Goal: Find contact information: Find contact information

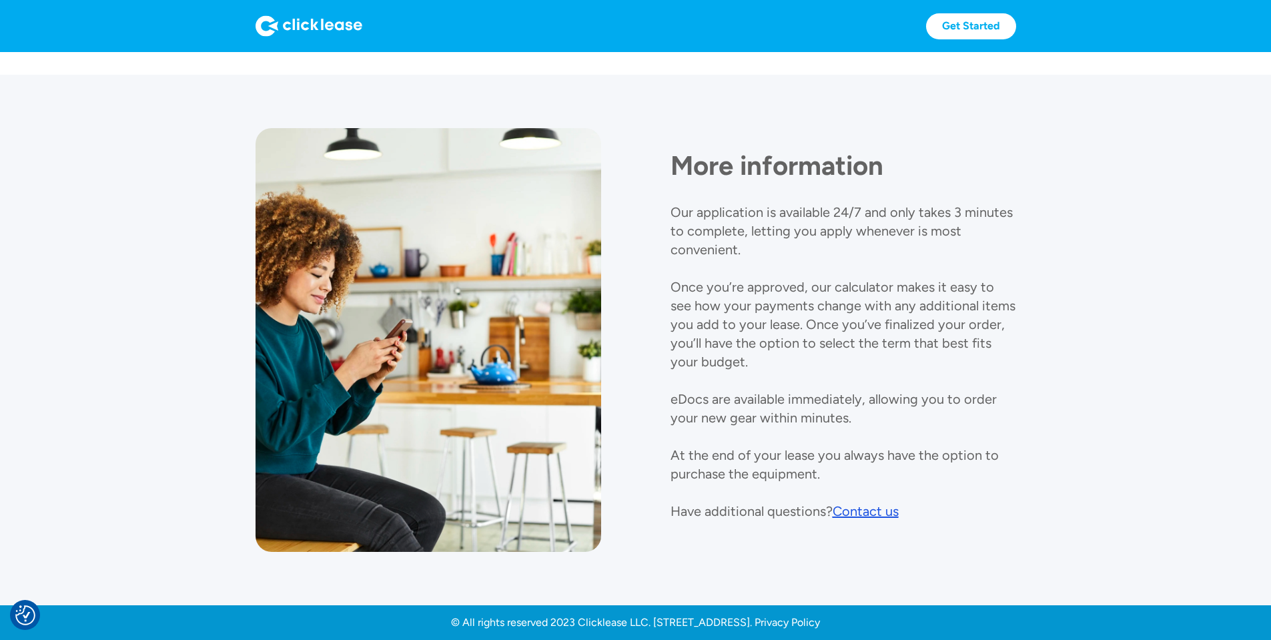
scroll to position [1456, 0]
click at [850, 503] on div "Contact us" at bounding box center [866, 511] width 66 height 16
click at [865, 503] on div "Contact us" at bounding box center [866, 511] width 66 height 16
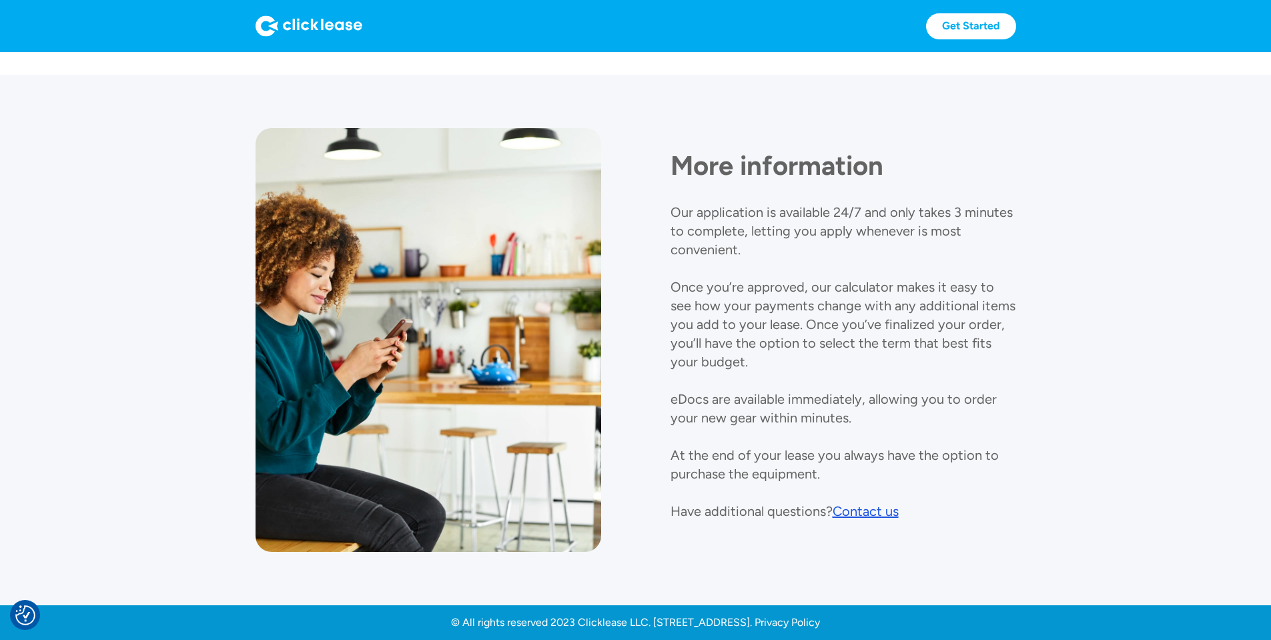
click at [865, 503] on div "Contact us" at bounding box center [866, 511] width 66 height 16
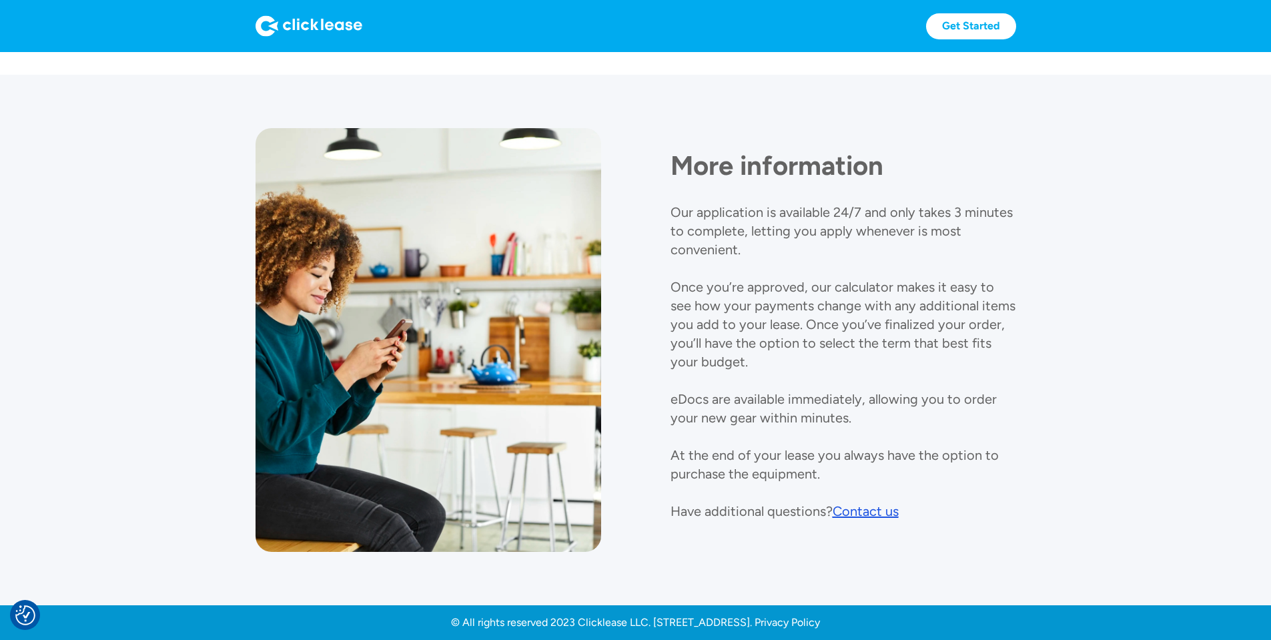
click at [865, 503] on div "Contact us" at bounding box center [866, 511] width 66 height 16
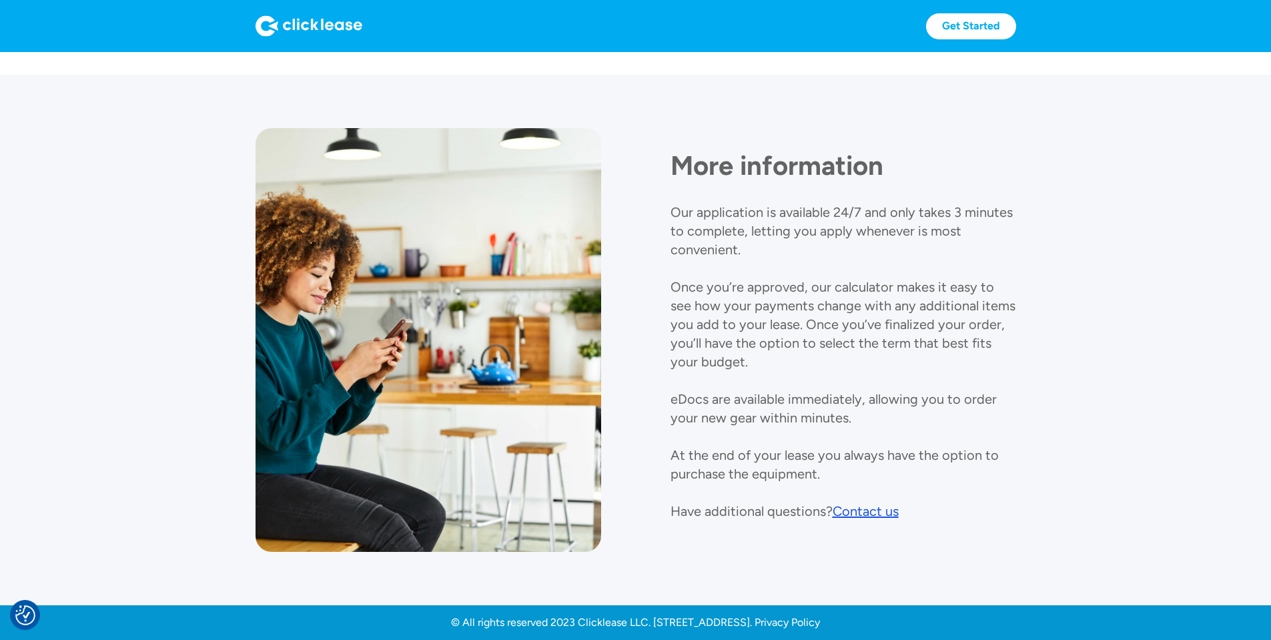
click at [865, 503] on div "Contact us" at bounding box center [866, 511] width 66 height 16
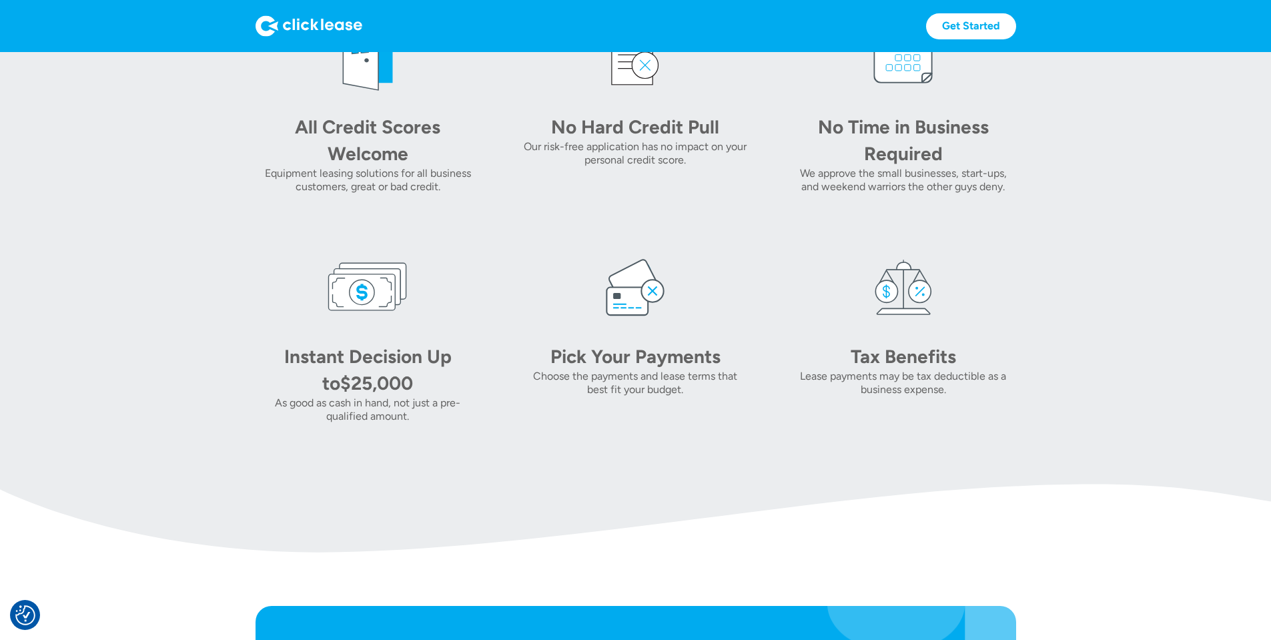
scroll to position [539, 0]
